Goal: Task Accomplishment & Management: Complete application form

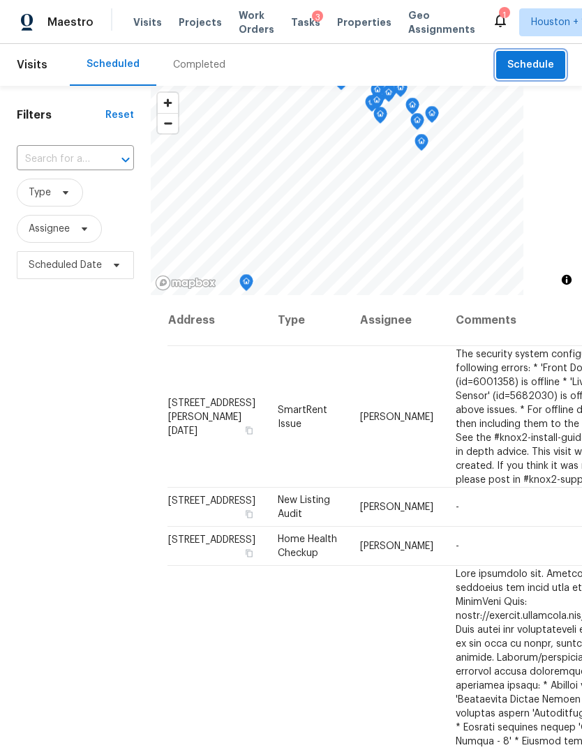
click at [538, 63] on span "Schedule" at bounding box center [530, 64] width 47 height 17
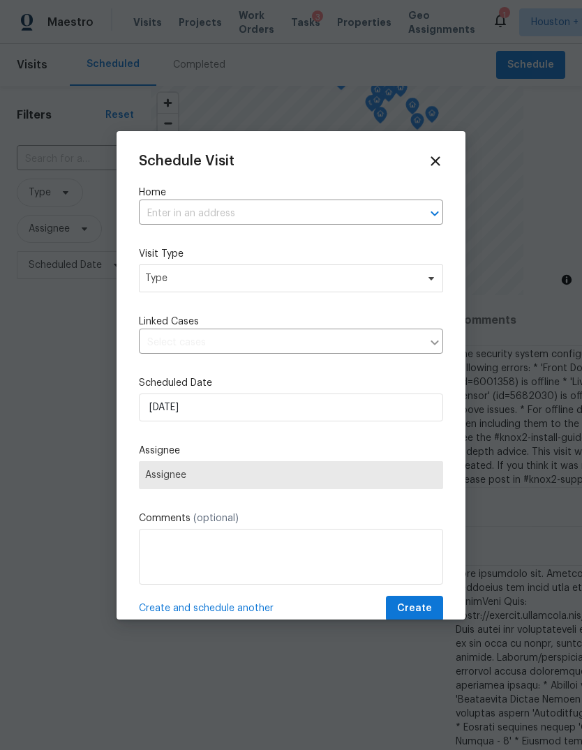
click at [370, 215] on input "text" at bounding box center [271, 214] width 265 height 22
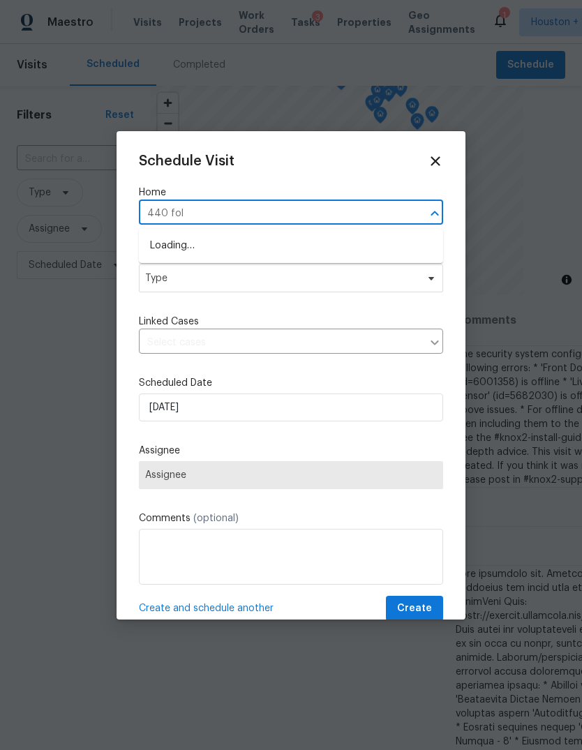
type input "440 folk"
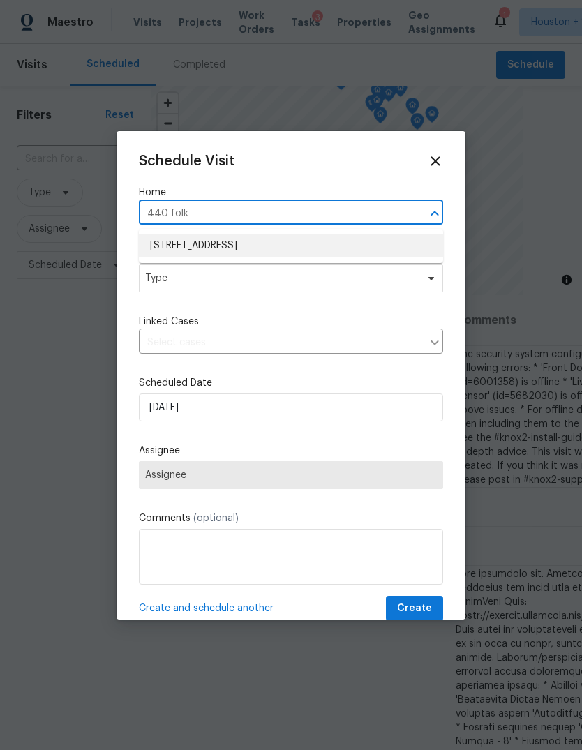
click at [403, 245] on li "440 Folk Crest Ln, Dickinson, TX 77539" at bounding box center [291, 245] width 304 height 23
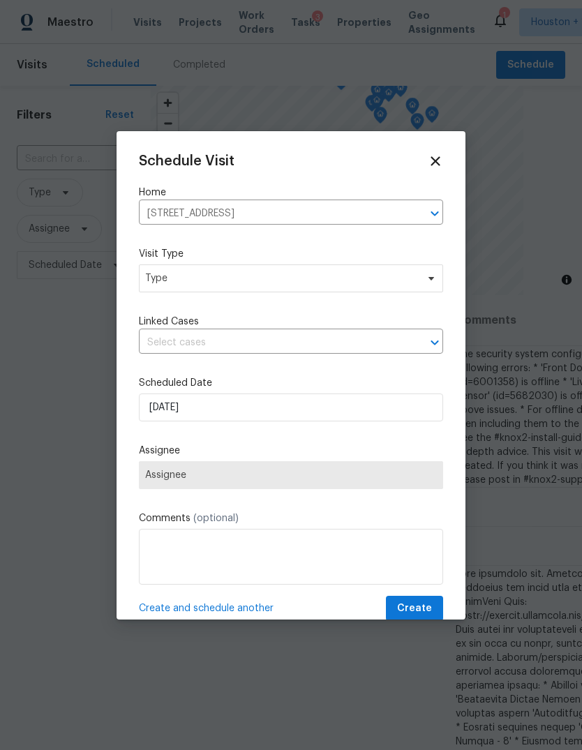
click at [388, 294] on div "Schedule Visit Home 440 Folk Crest Ln, Dickinson, TX 77539 ​ Visit Type Type Li…" at bounding box center [291, 387] width 304 height 468
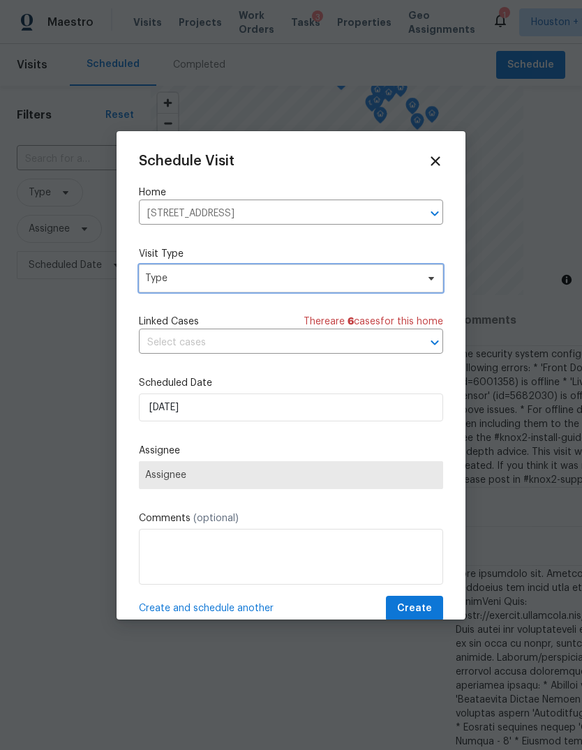
click at [190, 269] on span "Type" at bounding box center [291, 278] width 304 height 28
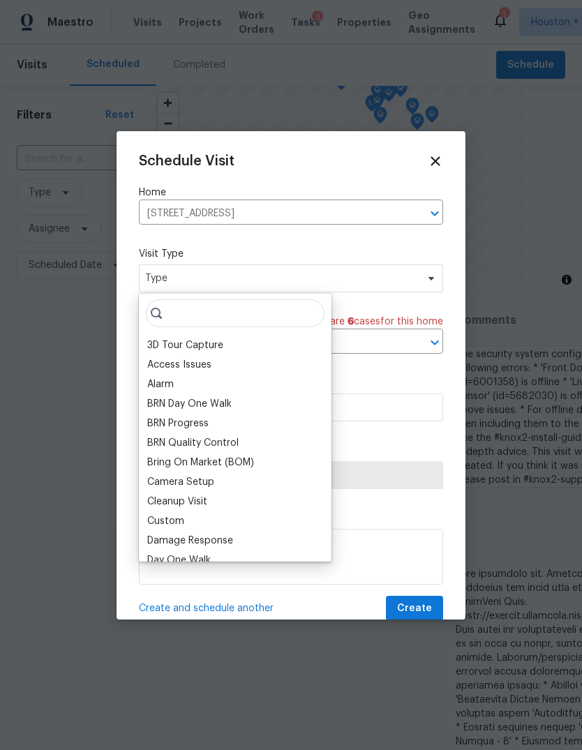
type input "H"
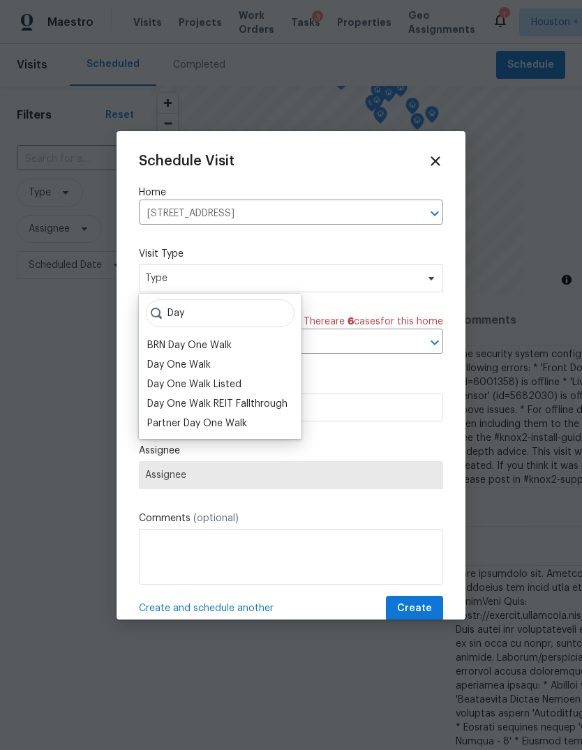
type input "Day"
click at [227, 362] on div "Day One Walk" at bounding box center [220, 365] width 154 height 20
click at [198, 366] on div "Day One Walk" at bounding box center [178, 365] width 63 height 14
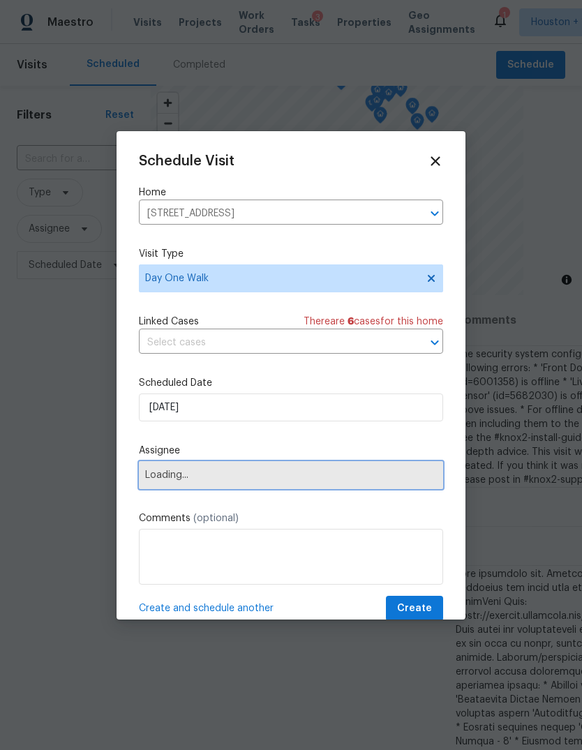
click at [339, 489] on span "Loading..." at bounding box center [291, 475] width 304 height 28
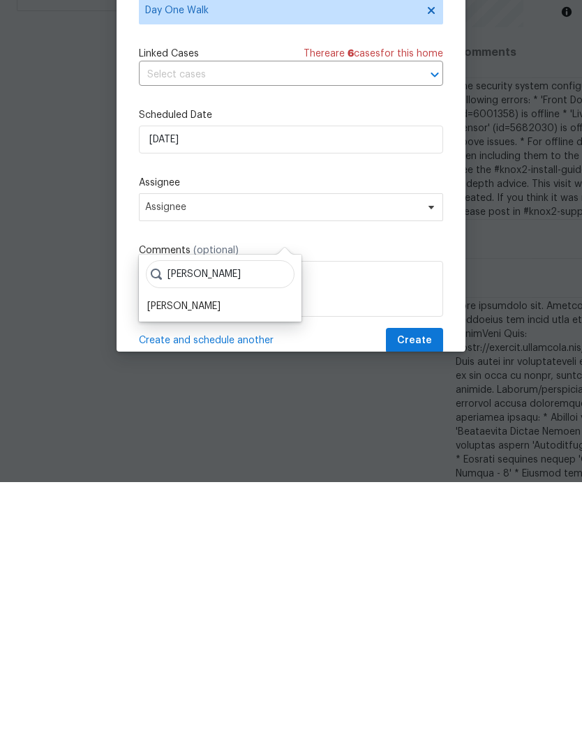
type input "[PERSON_NAME]"
click at [176, 567] on div "[PERSON_NAME]" at bounding box center [183, 574] width 73 height 14
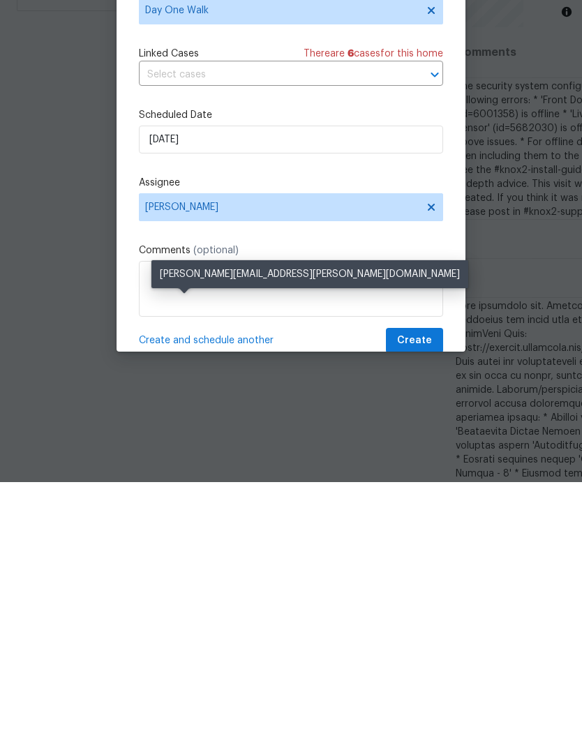
scroll to position [52, 0]
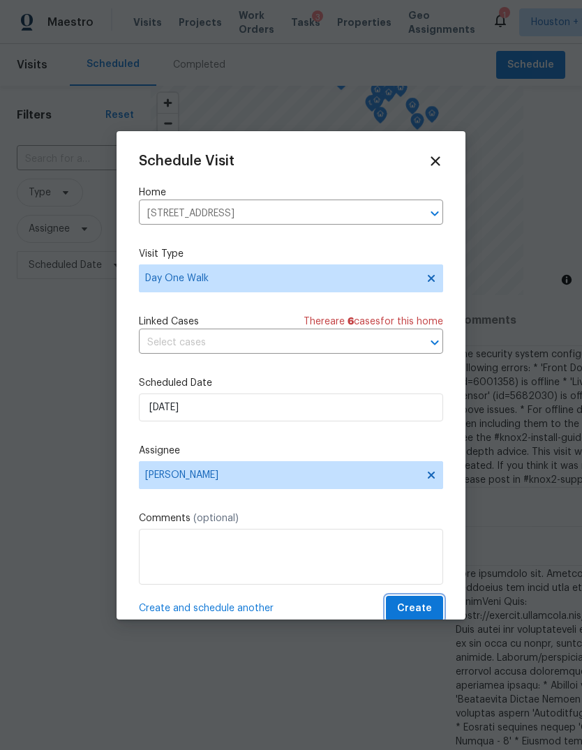
click at [422, 605] on span "Create" at bounding box center [414, 608] width 35 height 17
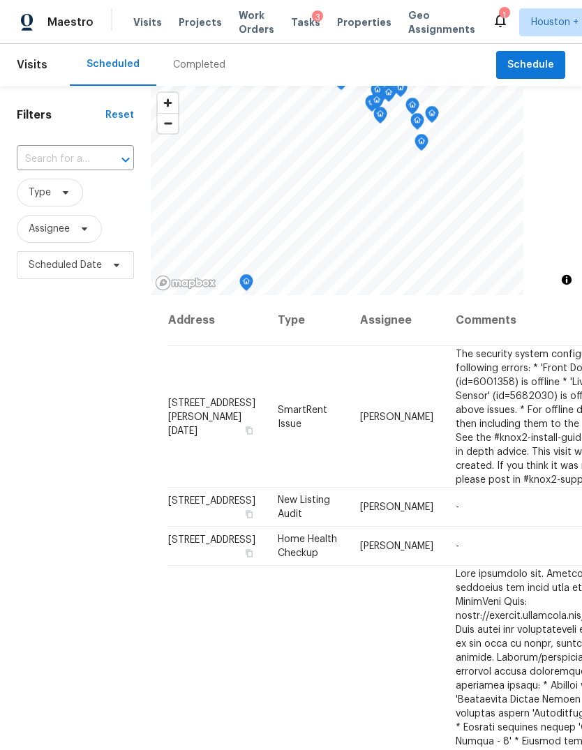
click at [45, 162] on input "text" at bounding box center [56, 160] width 78 height 22
type input "440 Folk"
click at [52, 199] on li "[STREET_ADDRESS]" at bounding box center [74, 191] width 116 height 23
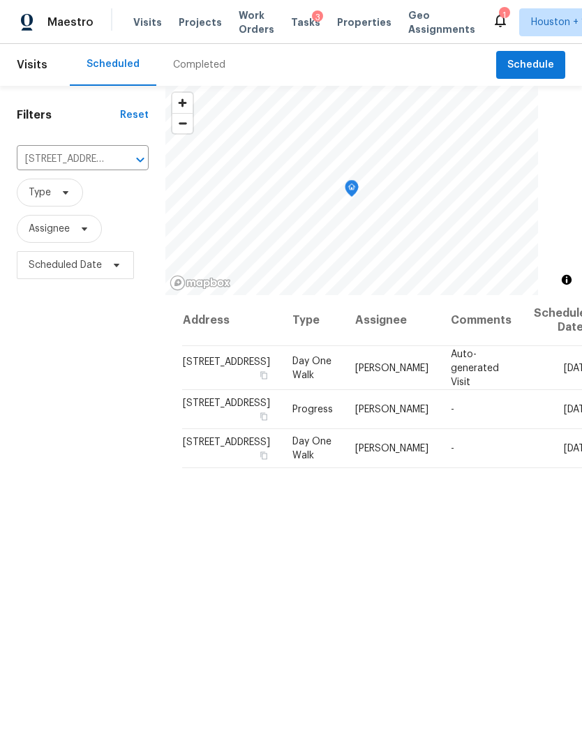
click at [0, 0] on icon at bounding box center [0, 0] width 0 height 0
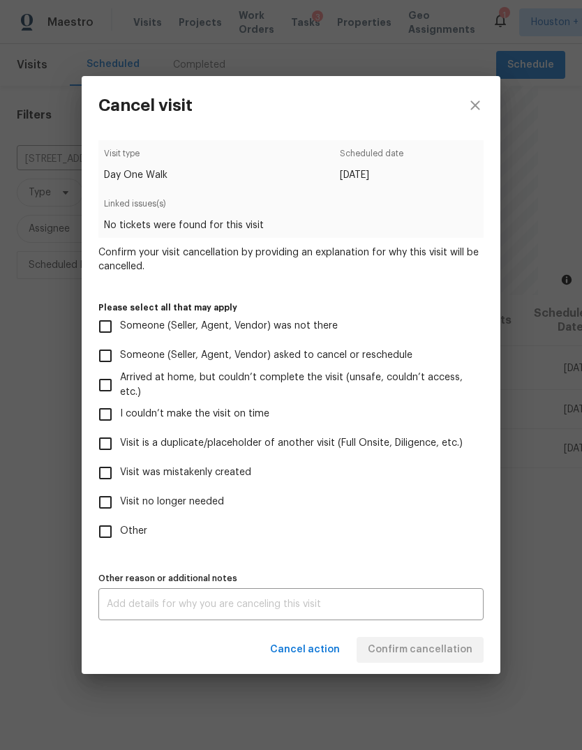
click at [119, 537] on input "Other" at bounding box center [105, 531] width 29 height 29
checkbox input "true"
click at [113, 515] on input "Visit no longer needed" at bounding box center [105, 501] width 29 height 29
checkbox input "true"
click at [105, 541] on input "Other" at bounding box center [105, 531] width 29 height 29
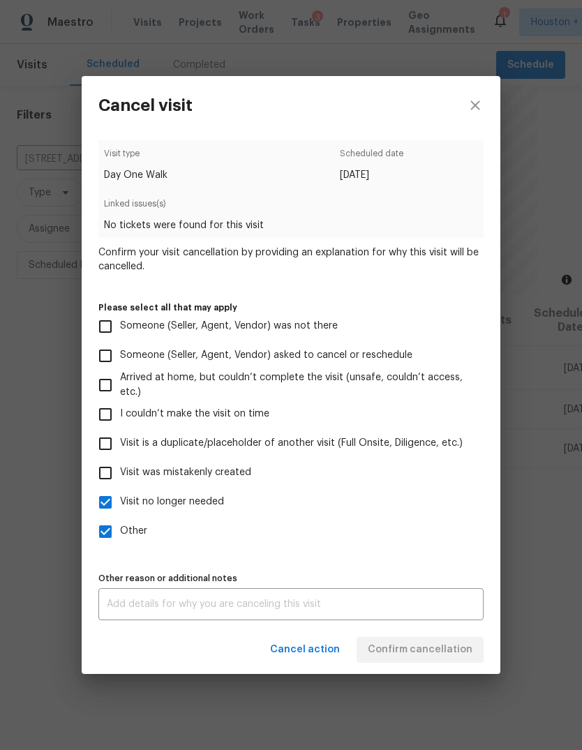
checkbox input "false"
click at [384, 609] on textarea at bounding box center [291, 604] width 368 height 10
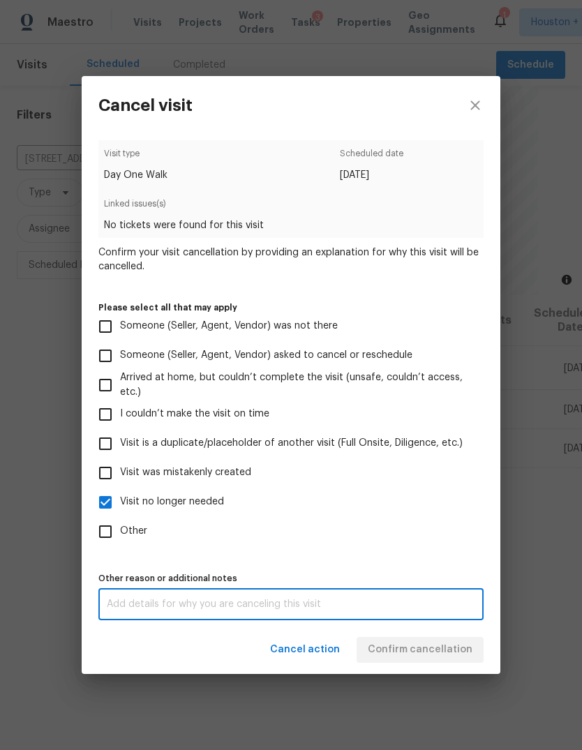
scroll to position [52, 0]
type textarea "I just needed this visit for a CC scan"
click at [444, 646] on div "Cancel action Confirm cancellation" at bounding box center [291, 650] width 418 height 48
click at [443, 645] on span "Confirm cancellation" at bounding box center [420, 649] width 105 height 17
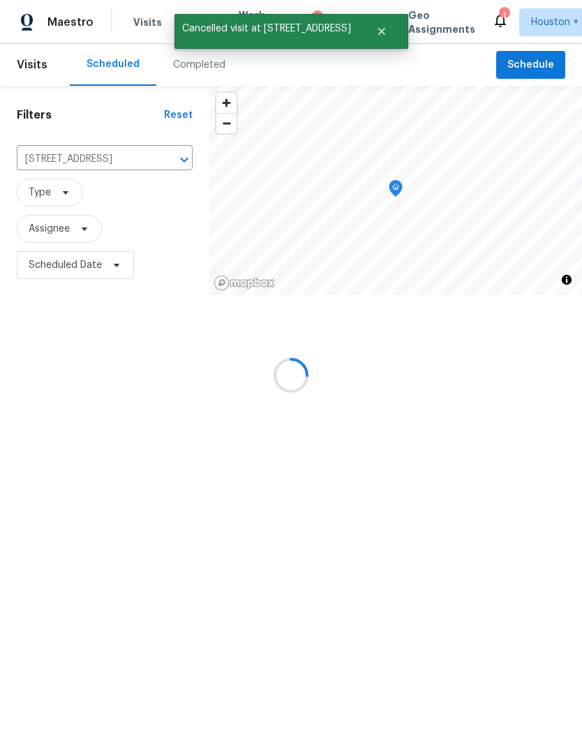
scroll to position [0, 0]
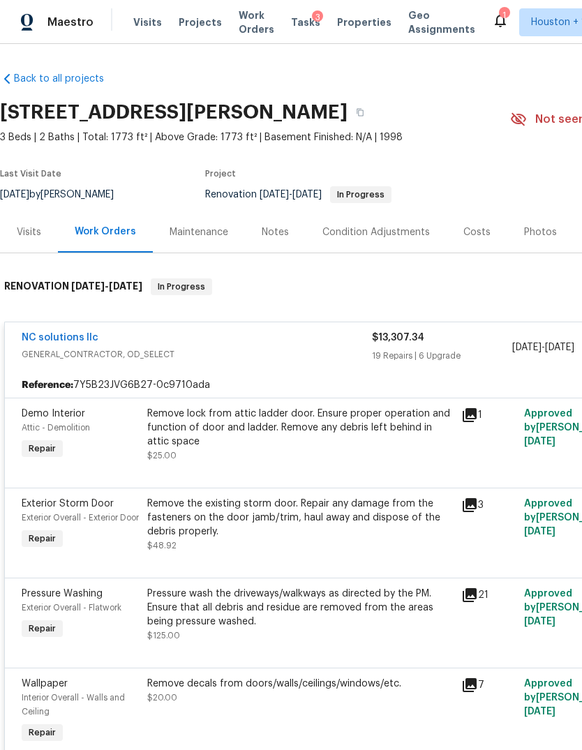
click at [61, 17] on span "Maestro" at bounding box center [70, 22] width 46 height 14
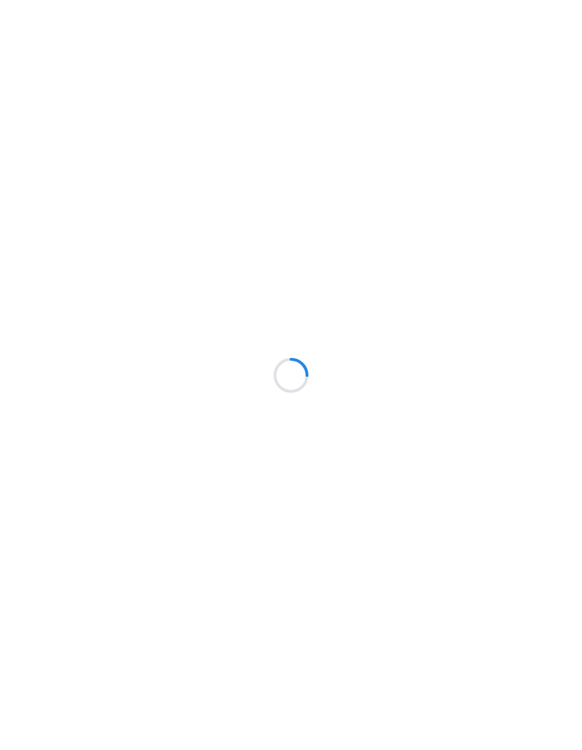
click at [541, 72] on div at bounding box center [291, 375] width 582 height 750
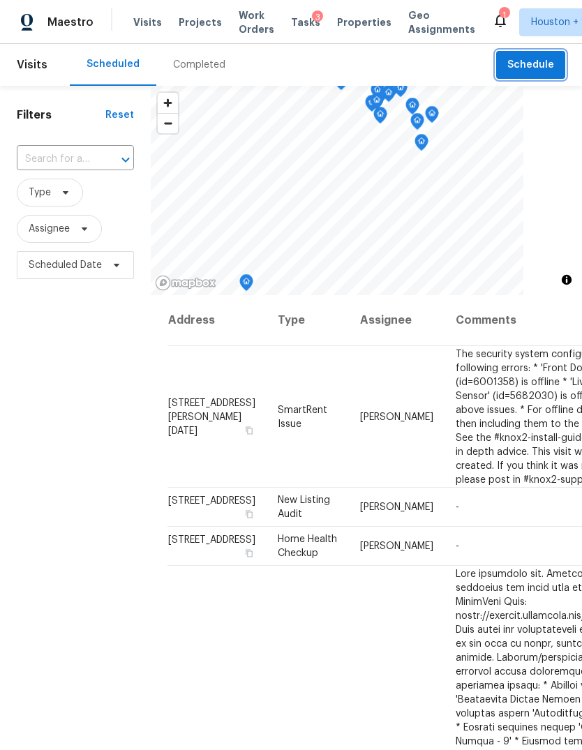
click at [543, 62] on span "Schedule" at bounding box center [530, 64] width 47 height 17
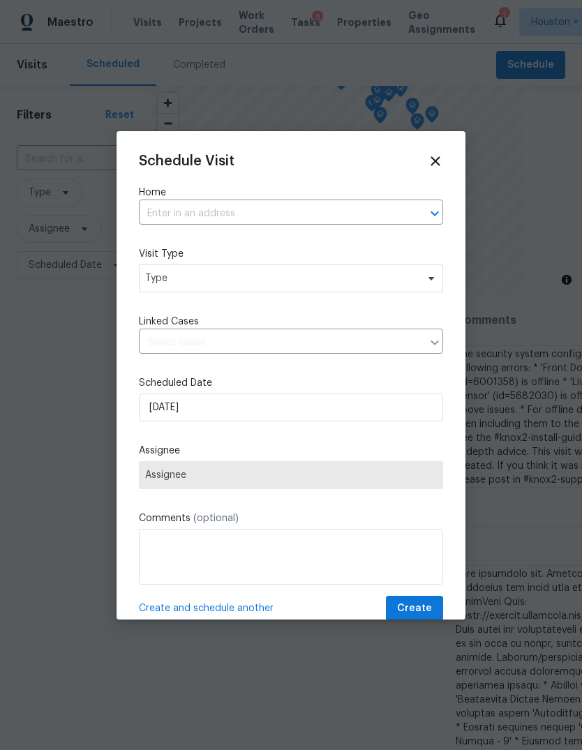
click at [369, 217] on input "text" at bounding box center [271, 214] width 265 height 22
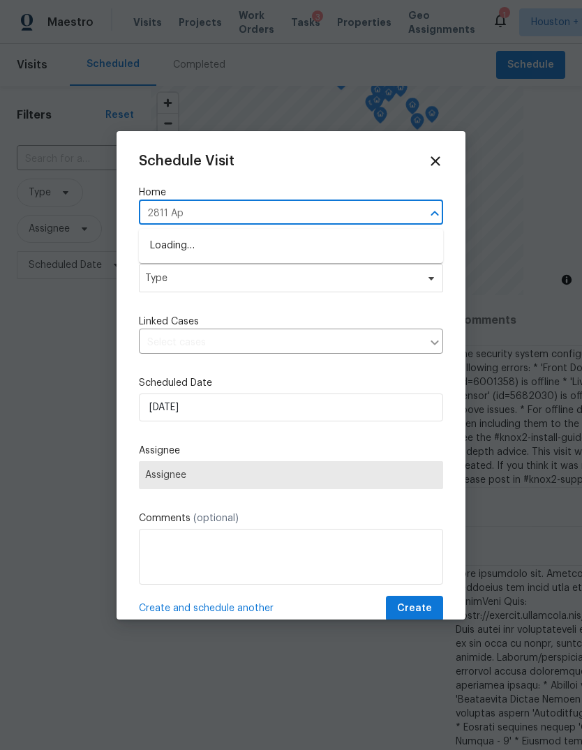
type input "2811 Apa"
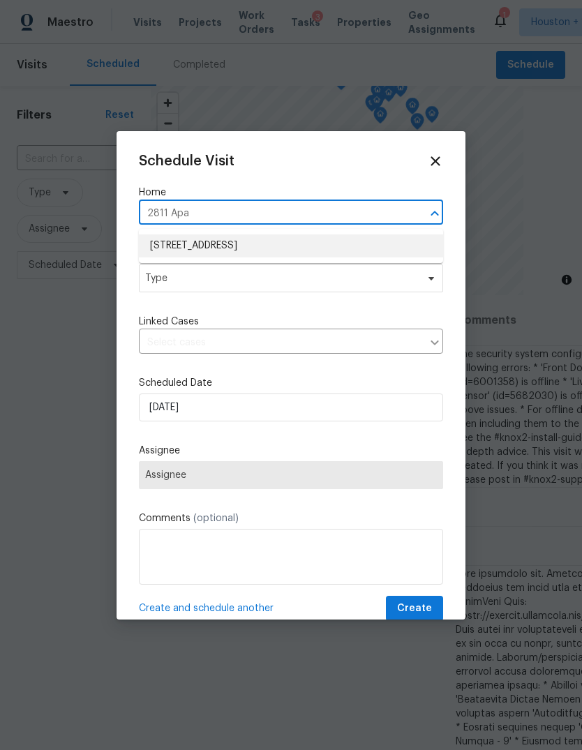
click at [379, 247] on li "[STREET_ADDRESS]" at bounding box center [291, 245] width 304 height 23
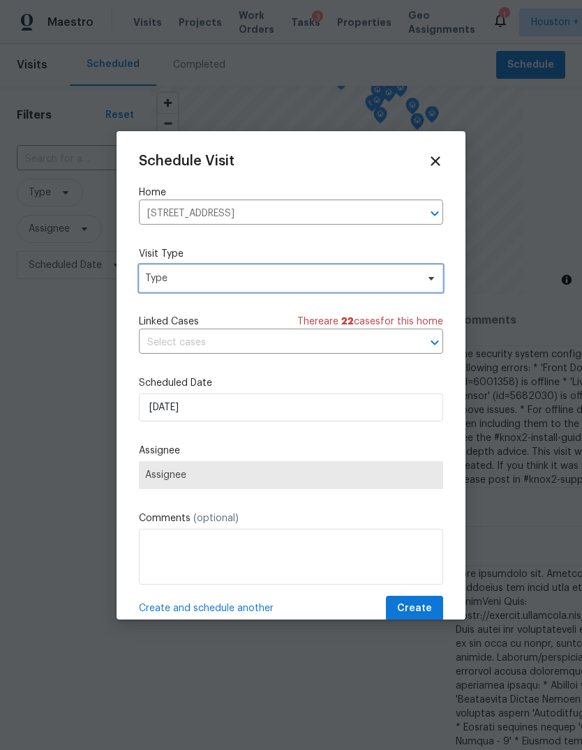
click at [412, 284] on span "Type" at bounding box center [280, 278] width 271 height 14
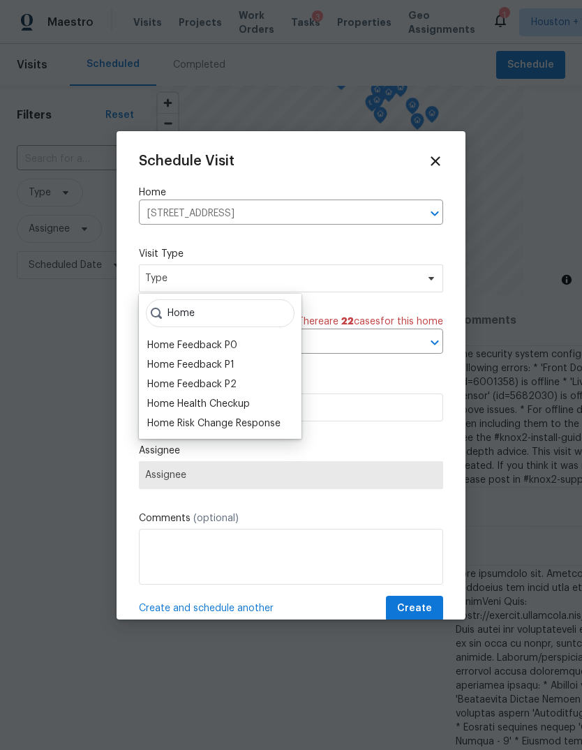
type input "Home"
click at [182, 409] on div "Home Health Checkup" at bounding box center [198, 404] width 103 height 14
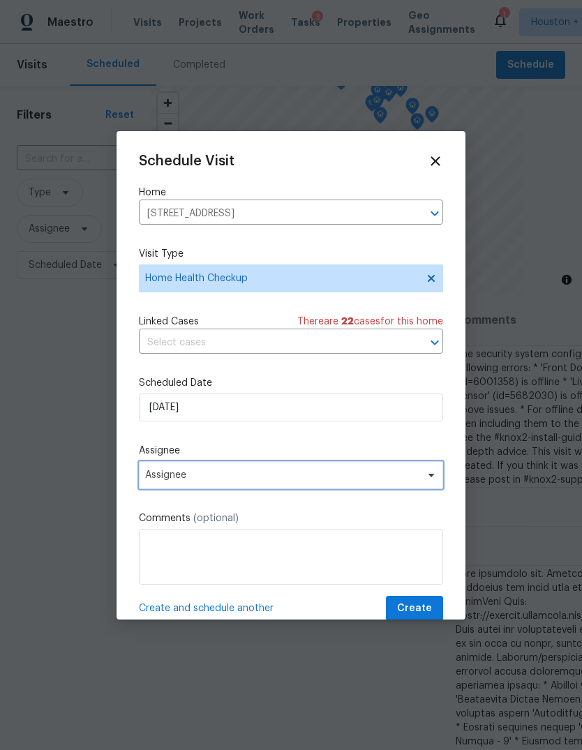
click at [181, 488] on span "Assignee" at bounding box center [291, 475] width 304 height 28
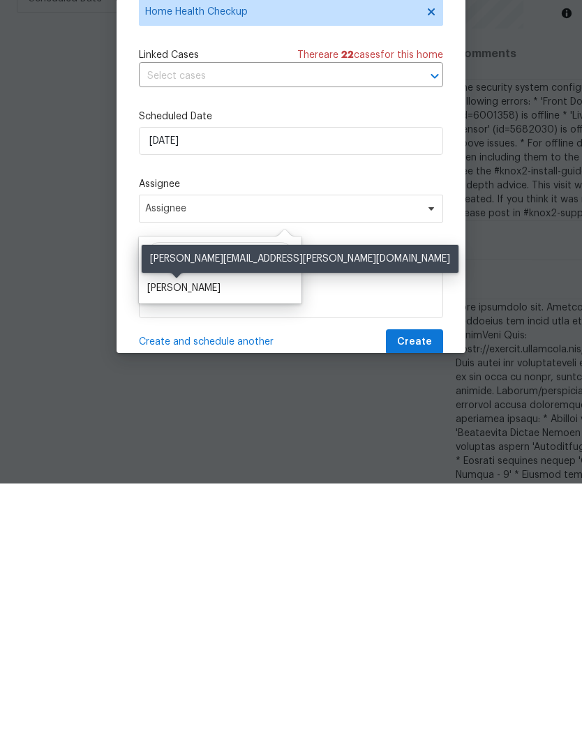
type input "[PERSON_NAME]"
click at [197, 547] on div "[PERSON_NAME]" at bounding box center [183, 554] width 73 height 14
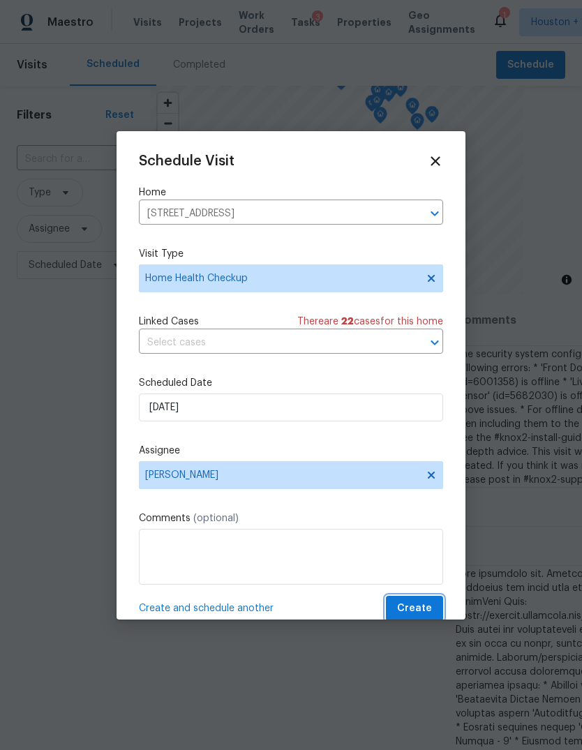
click at [429, 604] on span "Create" at bounding box center [414, 608] width 35 height 17
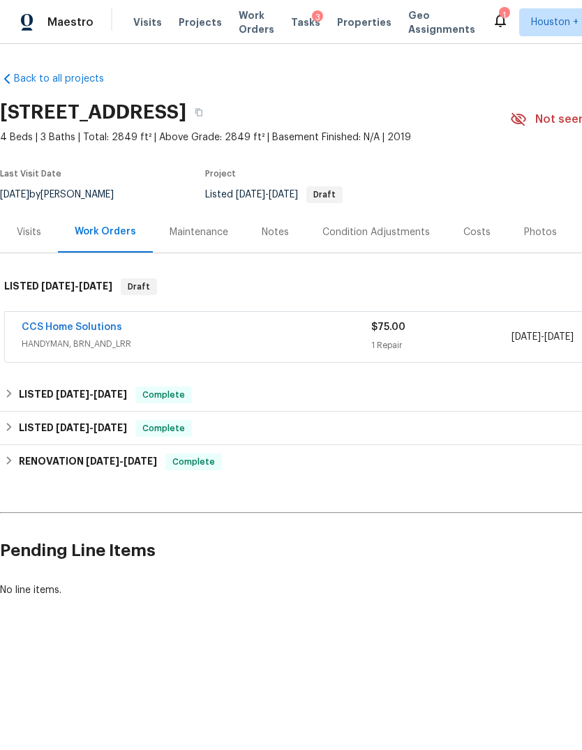
click at [47, 331] on link "CCS Home Solutions" at bounding box center [72, 327] width 100 height 10
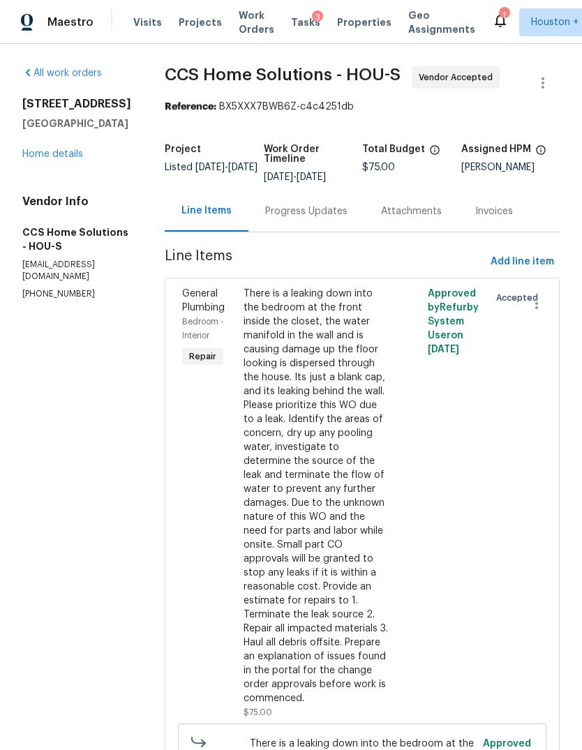
click at [301, 215] on div "Progress Updates" at bounding box center [306, 211] width 82 height 14
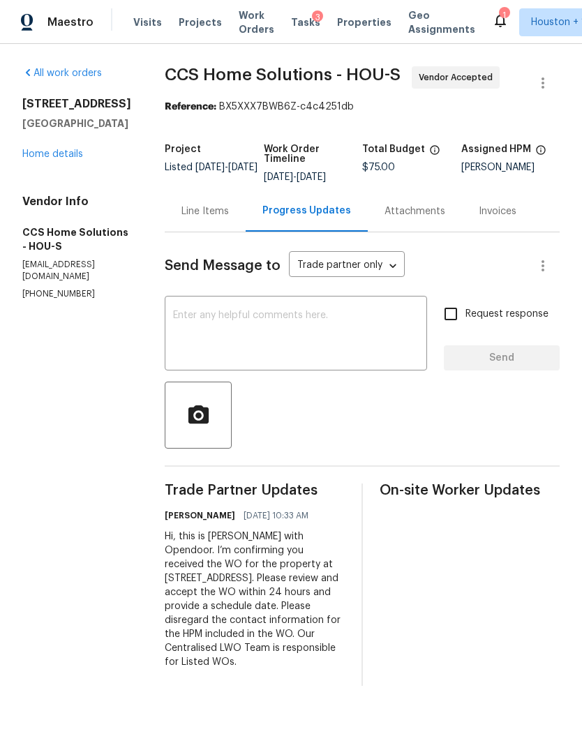
click at [208, 219] on div "Line Items" at bounding box center [205, 210] width 81 height 41
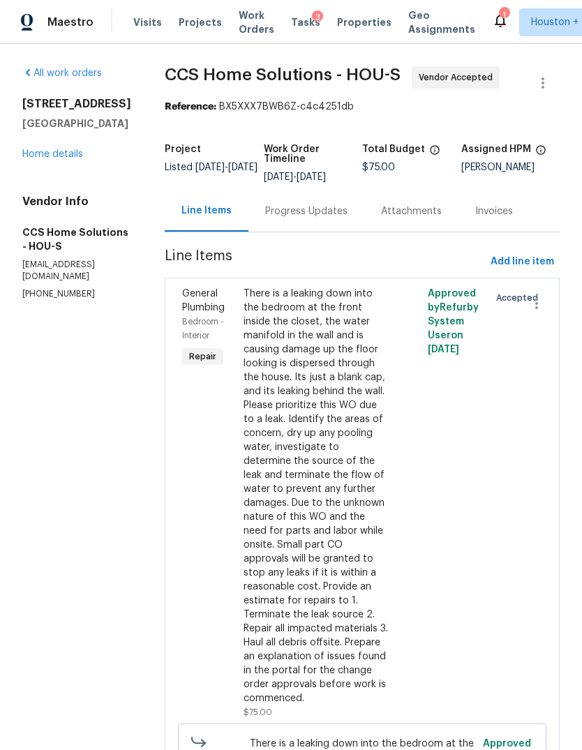
click at [45, 157] on link "Home details" at bounding box center [52, 154] width 61 height 10
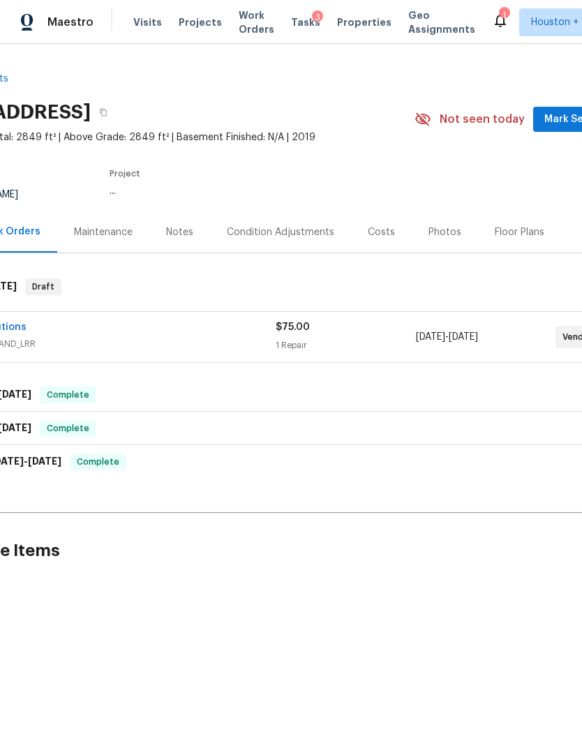
scroll to position [0, 54]
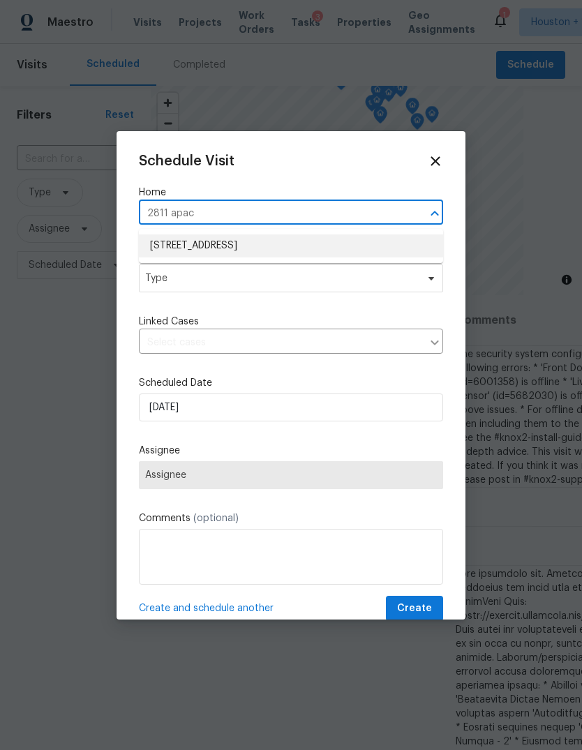
click at [361, 236] on li "[STREET_ADDRESS]" at bounding box center [291, 245] width 304 height 23
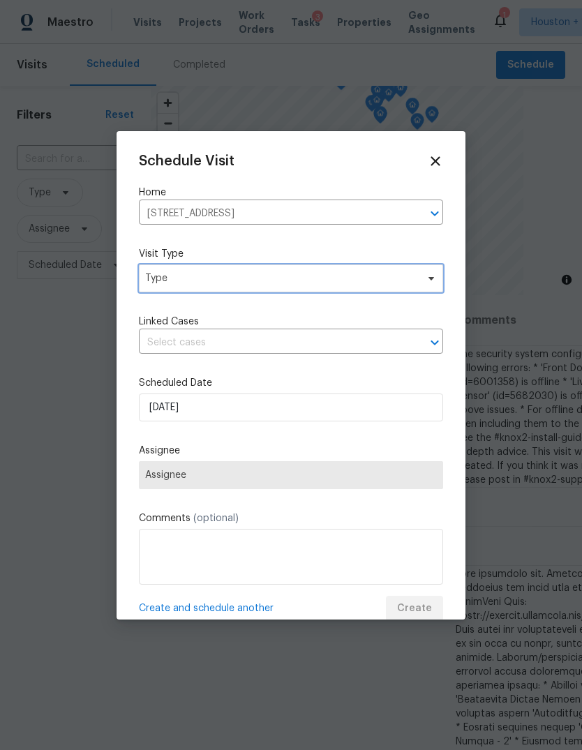
click at [384, 292] on span "Type" at bounding box center [291, 278] width 304 height 28
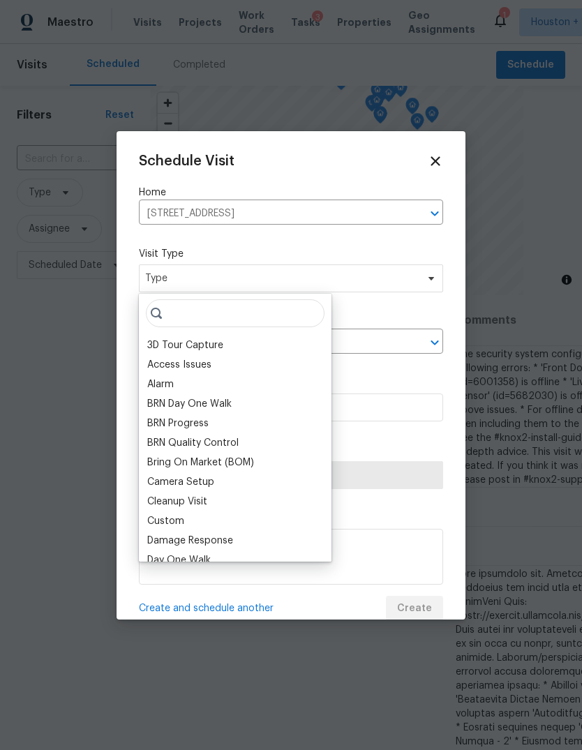
type input "H"
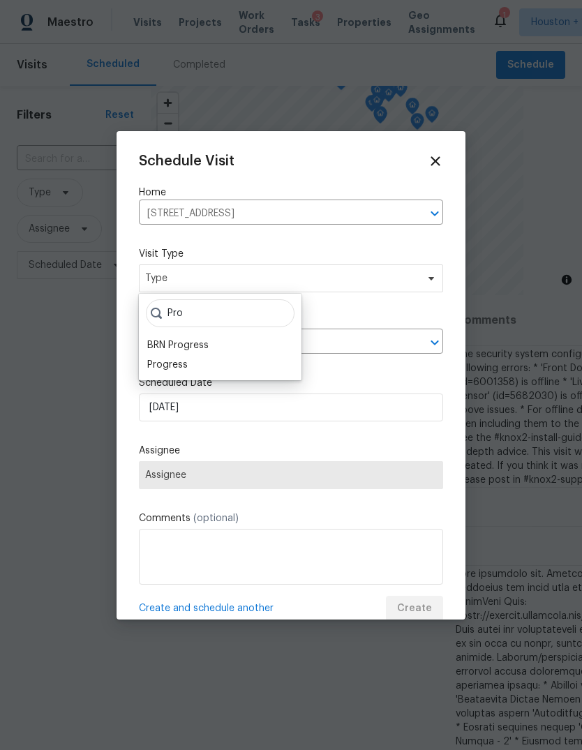
type input "Pro"
click at [181, 369] on div "Progress" at bounding box center [167, 365] width 40 height 14
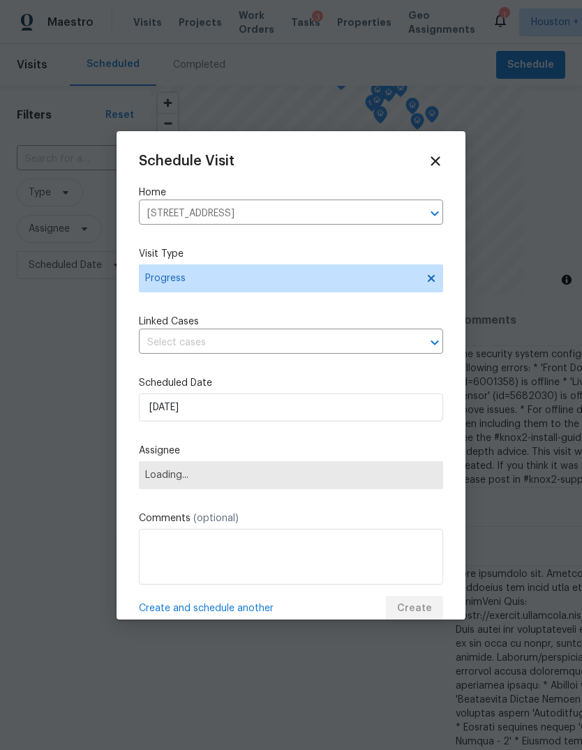
click at [177, 478] on span "Loading..." at bounding box center [291, 474] width 292 height 11
click at [170, 481] on span "Loading..." at bounding box center [291, 474] width 292 height 11
click at [388, 474] on span "Loading..." at bounding box center [291, 474] width 292 height 11
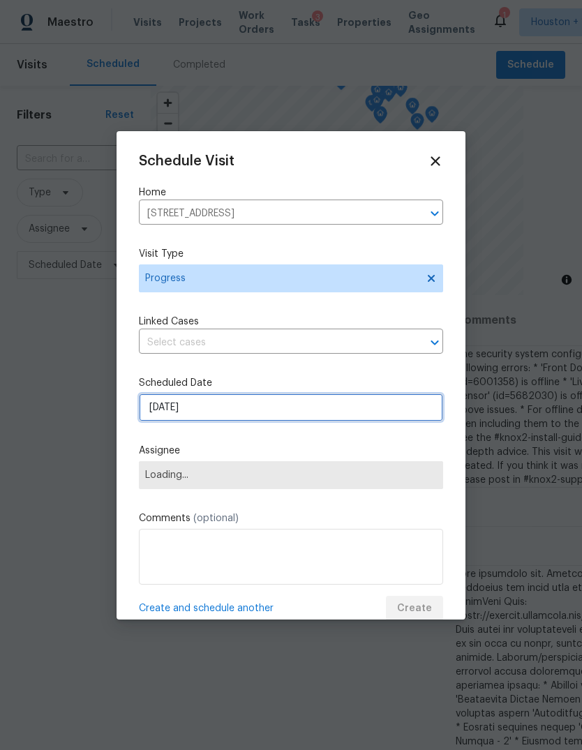
click at [386, 409] on input "[DATE]" at bounding box center [291, 407] width 304 height 28
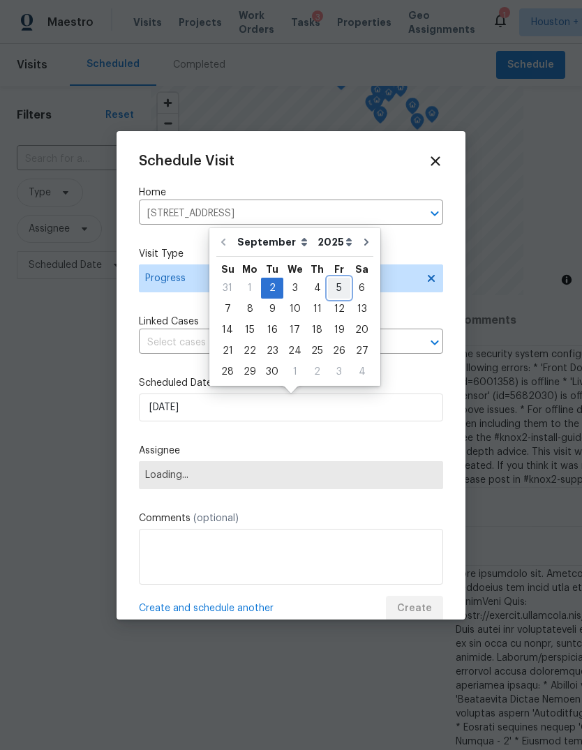
click at [330, 291] on div "5" at bounding box center [339, 288] width 22 height 20
type input "[DATE]"
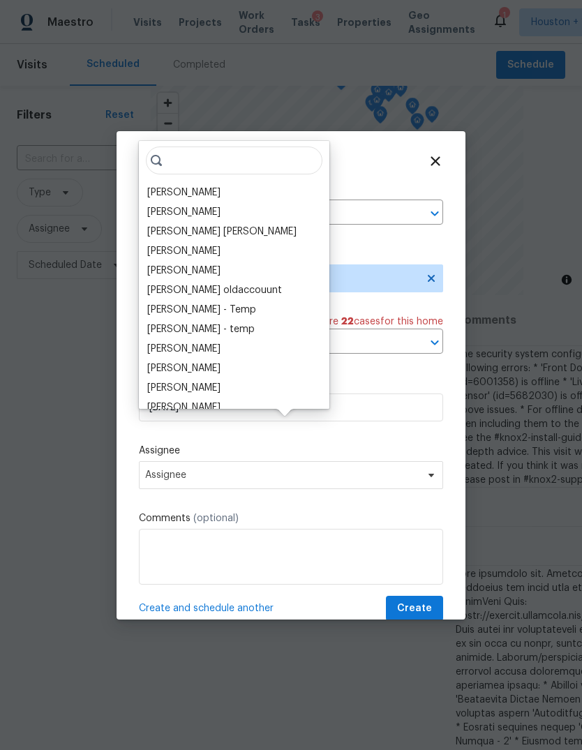
click at [248, 172] on input "search" at bounding box center [234, 160] width 176 height 28
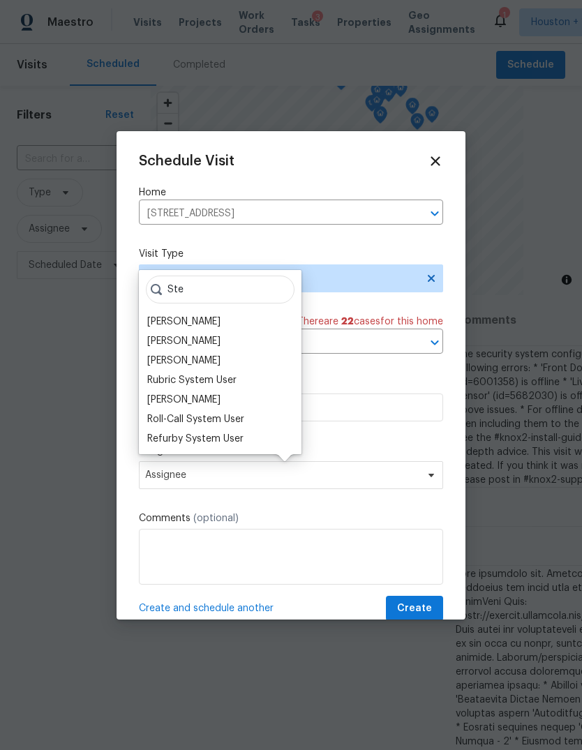
type input "Ste"
click at [204, 361] on div "[PERSON_NAME]" at bounding box center [183, 361] width 73 height 14
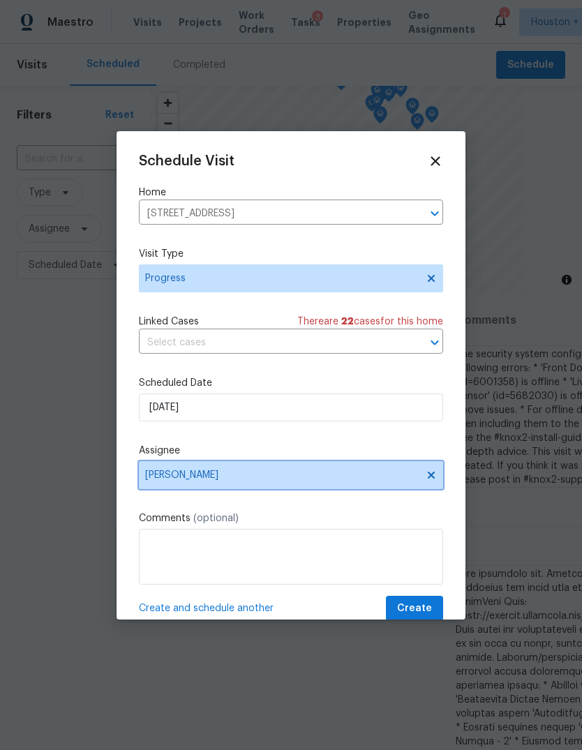
click at [257, 489] on span "[PERSON_NAME]" at bounding box center [291, 475] width 304 height 28
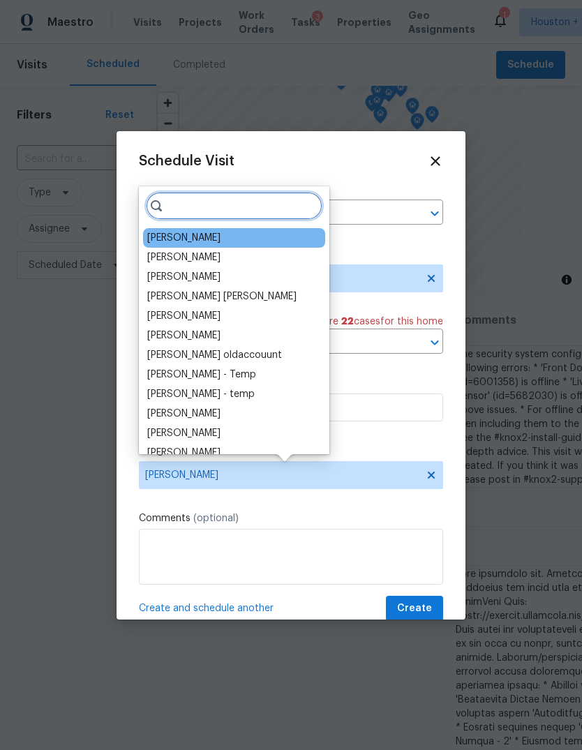
click at [246, 206] on input "search" at bounding box center [234, 206] width 176 height 28
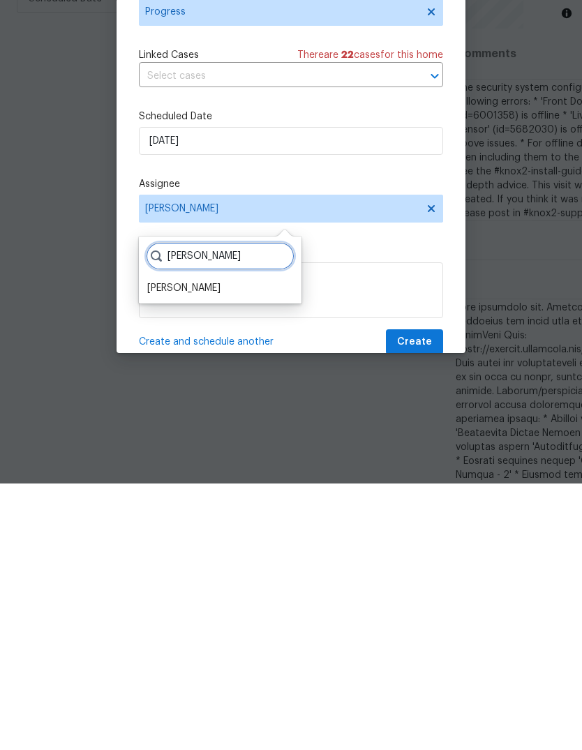
scroll to position [45, 0]
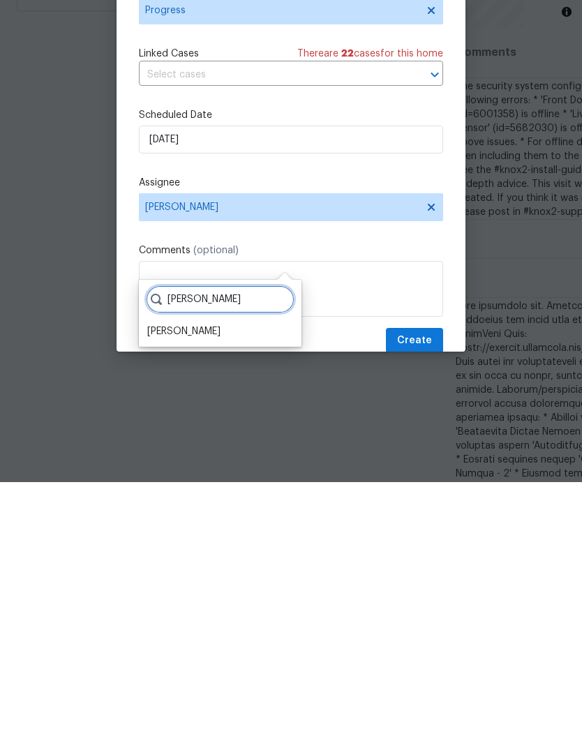
type input "[PERSON_NAME]"
click at [183, 592] on div "[PERSON_NAME]" at bounding box center [183, 599] width 73 height 14
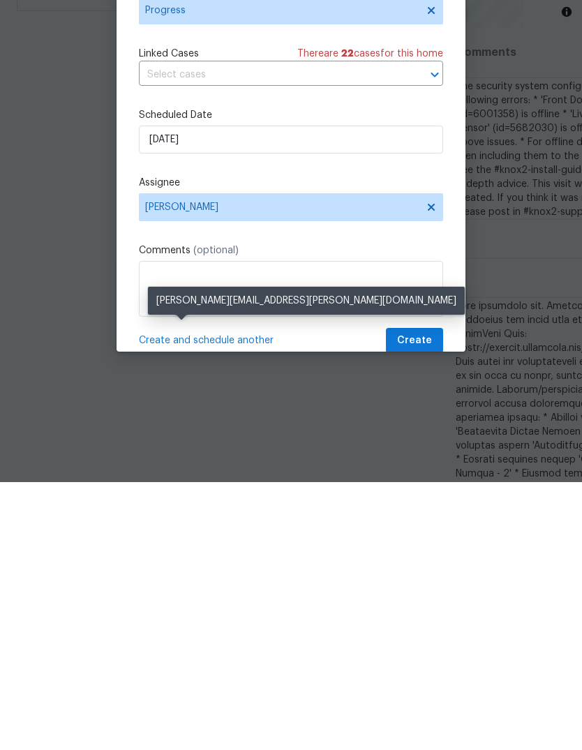
scroll to position [52, 0]
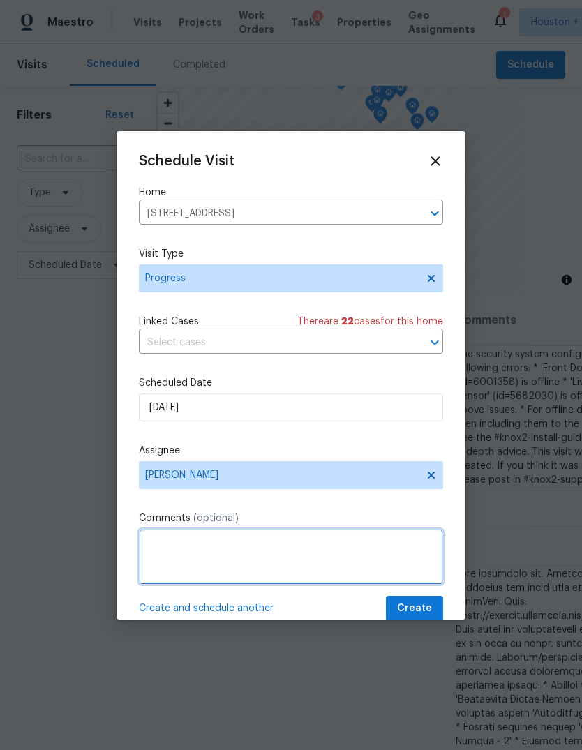
click at [331, 543] on textarea at bounding box center [291, 557] width 304 height 56
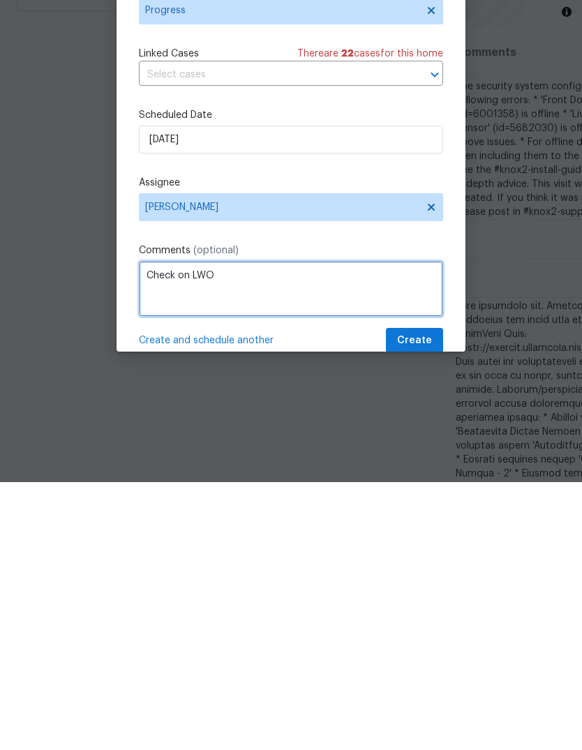
type textarea "Check on LWO"
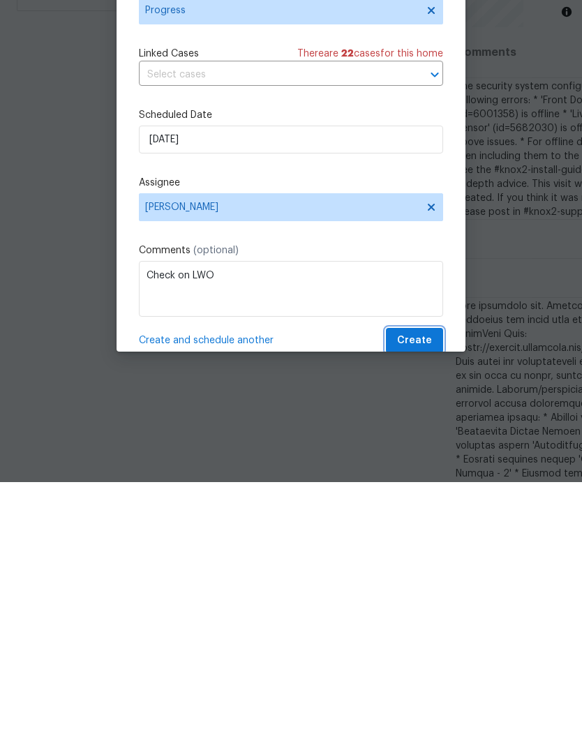
click at [428, 600] on span "Create" at bounding box center [414, 608] width 35 height 17
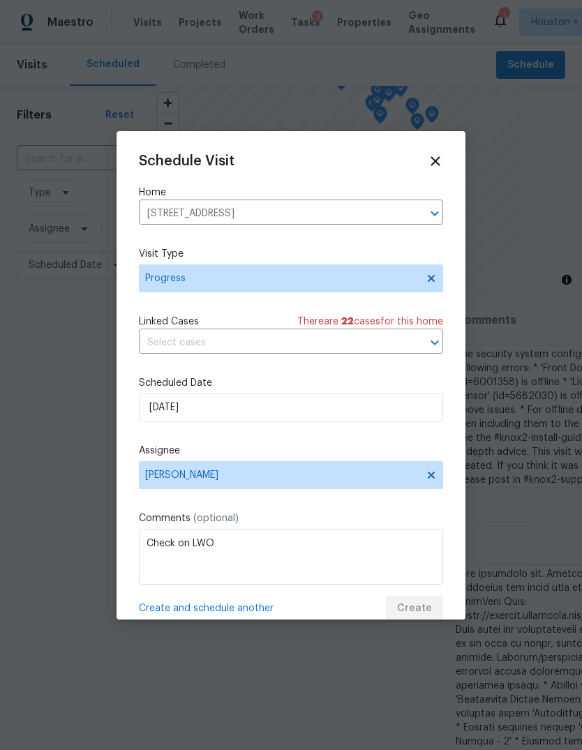
scroll to position [0, 0]
